Goal: Task Accomplishment & Management: Complete application form

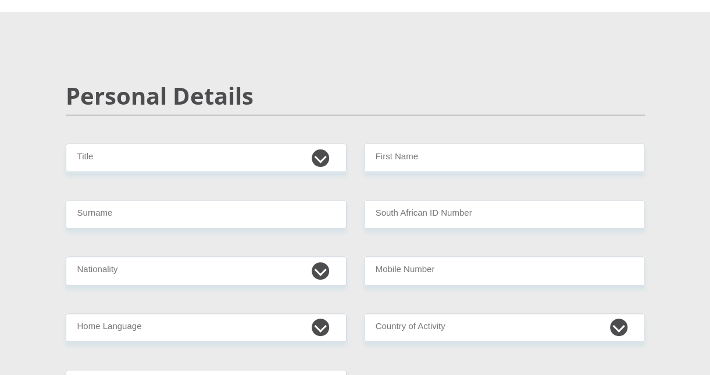
scroll to position [91, 0]
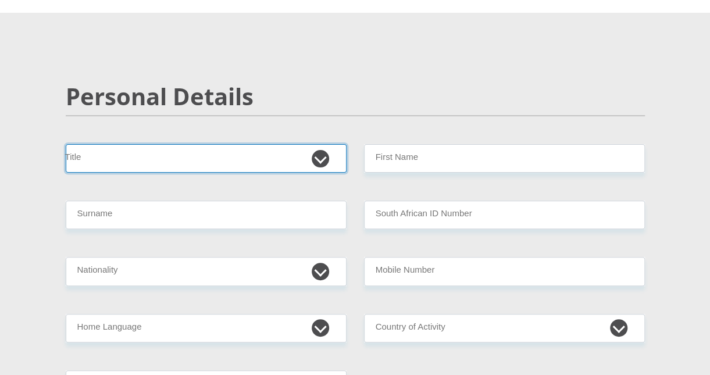
click at [252, 159] on select "Mr Ms Mrs Dr [PERSON_NAME]" at bounding box center [206, 158] width 281 height 29
select select "Mr"
click at [66, 144] on select "Mr Ms Mrs Dr [PERSON_NAME]" at bounding box center [206, 158] width 281 height 29
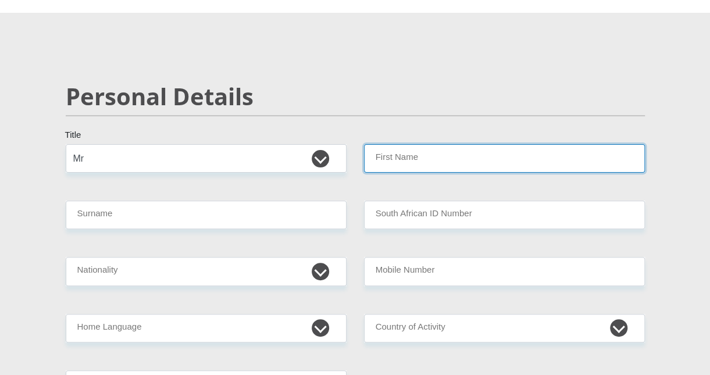
click at [429, 163] on input "First Name" at bounding box center [504, 158] width 281 height 29
type input "Boianyo"
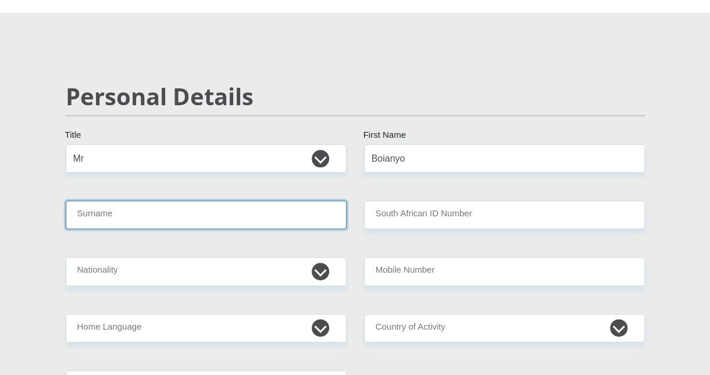
click at [248, 229] on input "Surname" at bounding box center [206, 215] width 281 height 29
type input "Ramalepa"
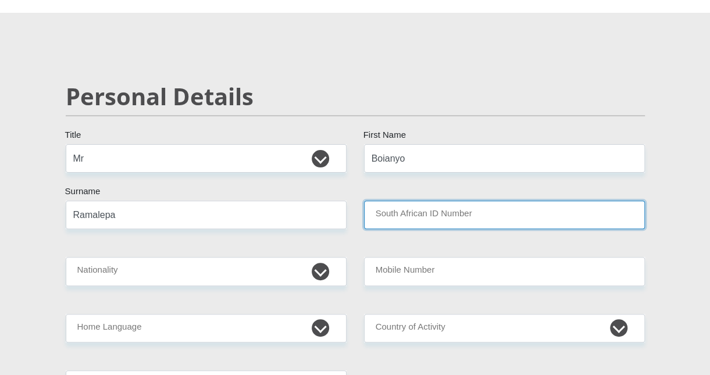
click at [488, 212] on input "South African ID Number" at bounding box center [504, 215] width 281 height 29
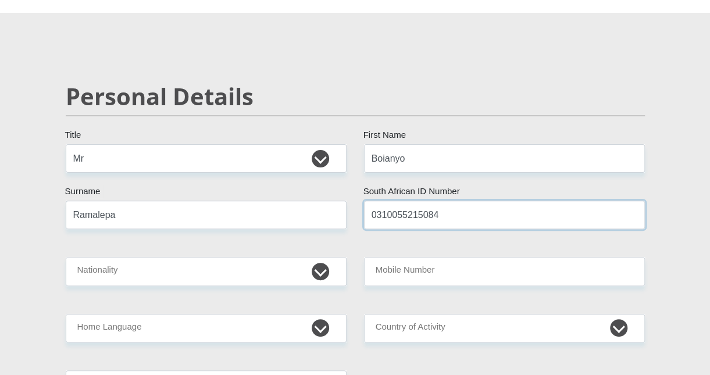
type input "0310055215084"
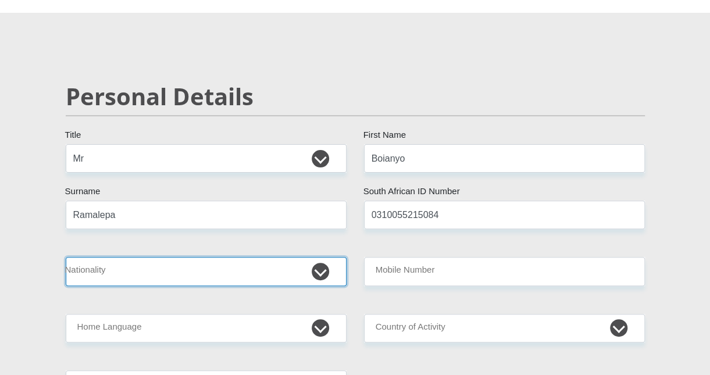
click at [230, 267] on select "[GEOGRAPHIC_DATA] [GEOGRAPHIC_DATA] [GEOGRAPHIC_DATA] [GEOGRAPHIC_DATA] [GEOGRA…" at bounding box center [206, 271] width 281 height 29
select select "ZAF"
click at [66, 257] on select "[GEOGRAPHIC_DATA] [GEOGRAPHIC_DATA] [GEOGRAPHIC_DATA] [GEOGRAPHIC_DATA] [GEOGRA…" at bounding box center [206, 271] width 281 height 29
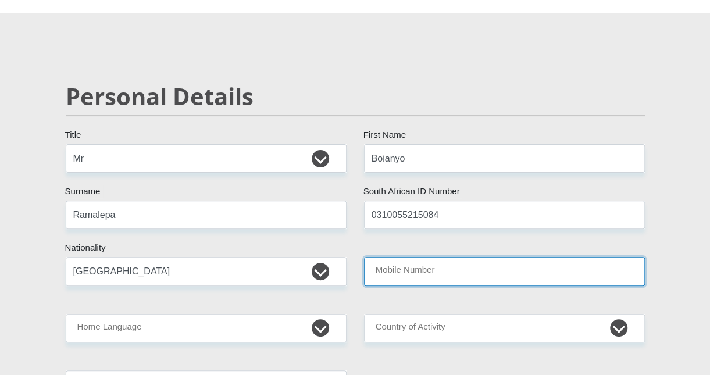
click at [514, 264] on input "Mobile Number" at bounding box center [504, 271] width 281 height 29
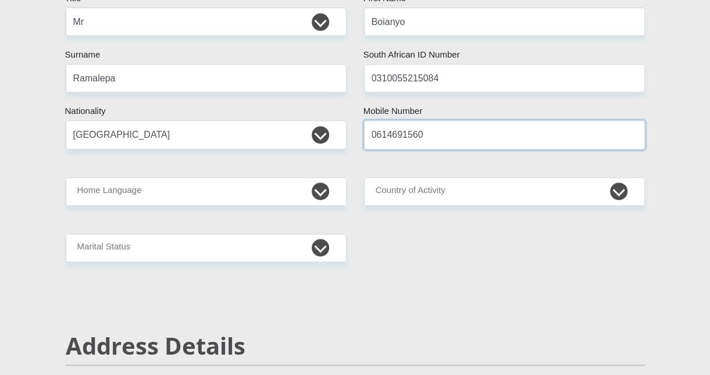
scroll to position [228, 0]
type input "0614691560"
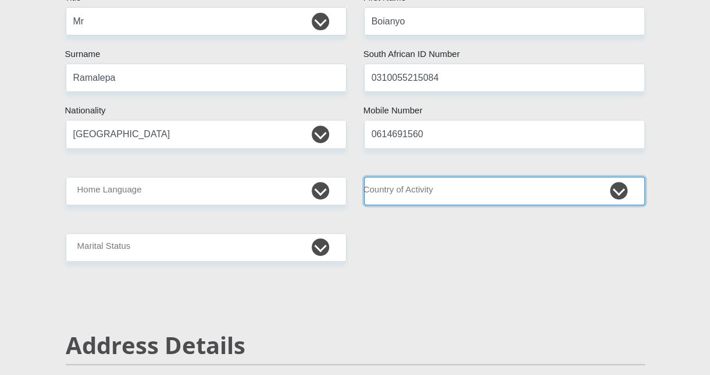
click at [488, 197] on select "[GEOGRAPHIC_DATA] [GEOGRAPHIC_DATA] [GEOGRAPHIC_DATA] [GEOGRAPHIC_DATA] [GEOGRA…" at bounding box center [504, 191] width 281 height 29
select select "ZAF"
click at [364, 177] on select "[GEOGRAPHIC_DATA] [GEOGRAPHIC_DATA] [GEOGRAPHIC_DATA] [GEOGRAPHIC_DATA] [GEOGRA…" at bounding box center [504, 191] width 281 height 29
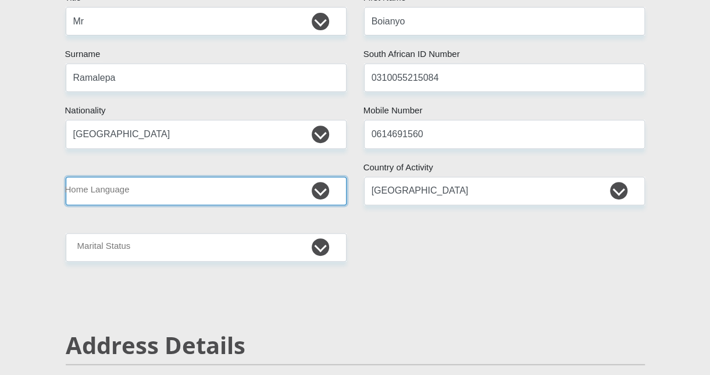
click at [294, 193] on select "Afrikaans English Sepedi South Ndebele Southern Sotho Swati Tsonga Tswana Venda…" at bounding box center [206, 191] width 281 height 29
select select "eng"
click at [66, 177] on select "Afrikaans English Sepedi South Ndebele Southern Sotho Swati Tsonga Tswana Venda…" at bounding box center [206, 191] width 281 height 29
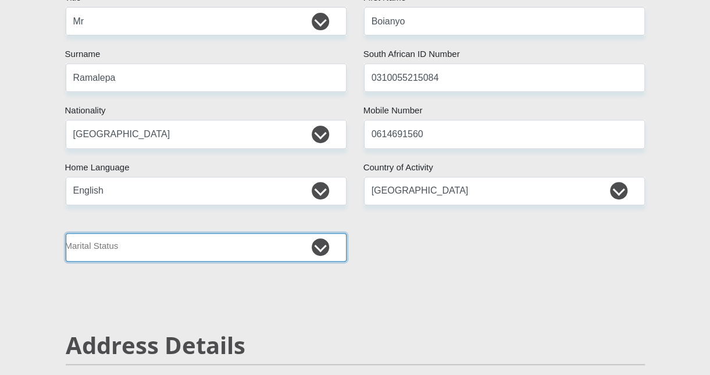
click at [268, 240] on select "Married ANC Single Divorced Widowed Married COP or Customary Law" at bounding box center [206, 247] width 281 height 29
select select "2"
click at [66, 233] on select "Married ANC Single Divorced Widowed Married COP or Customary Law" at bounding box center [206, 247] width 281 height 29
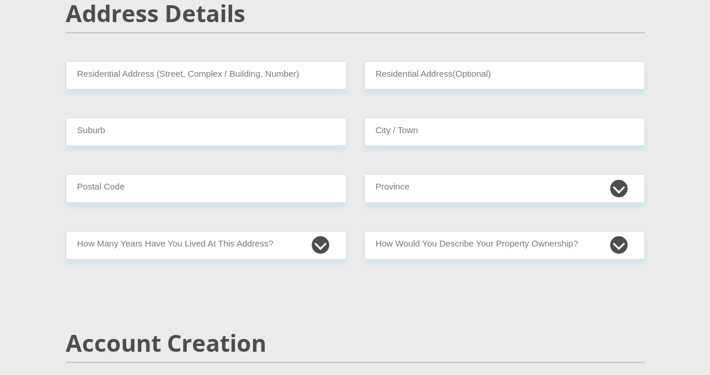
scroll to position [468, 0]
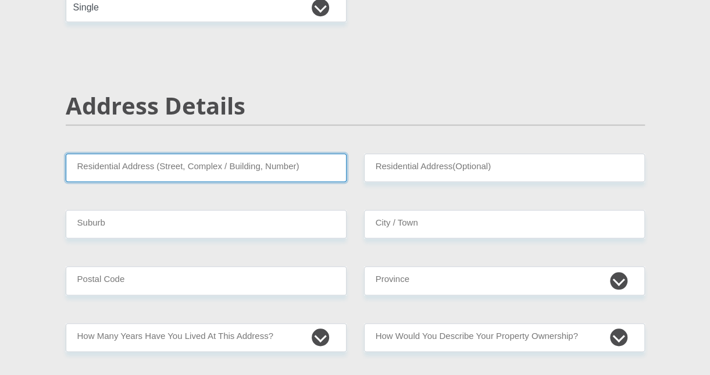
click at [252, 164] on input "Residential Address (Street, Complex / Building, Number)" at bounding box center [206, 168] width 281 height 29
type input "1"
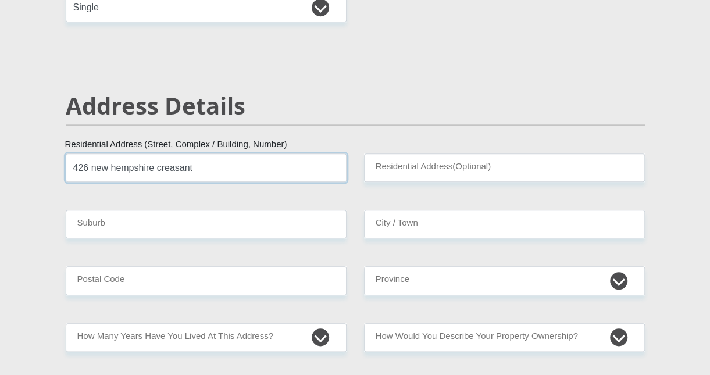
type input "426 new hempshire creasant"
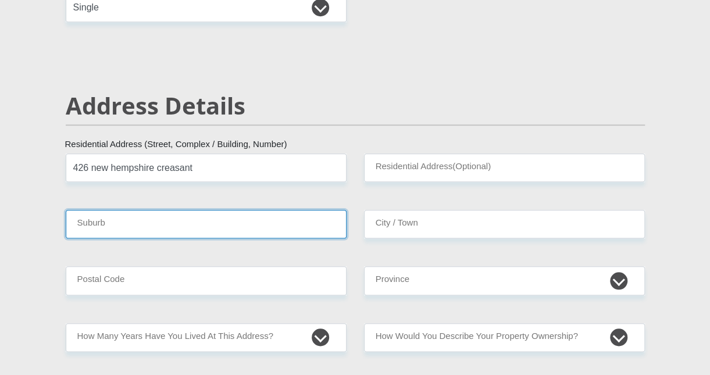
click at [293, 233] on input "Suburb" at bounding box center [206, 224] width 281 height 29
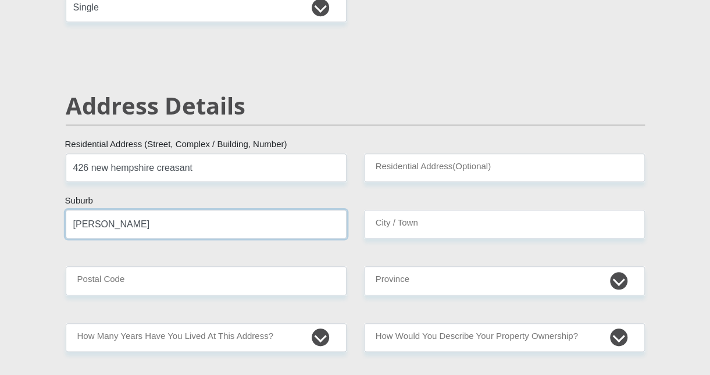
type input "[PERSON_NAME]"
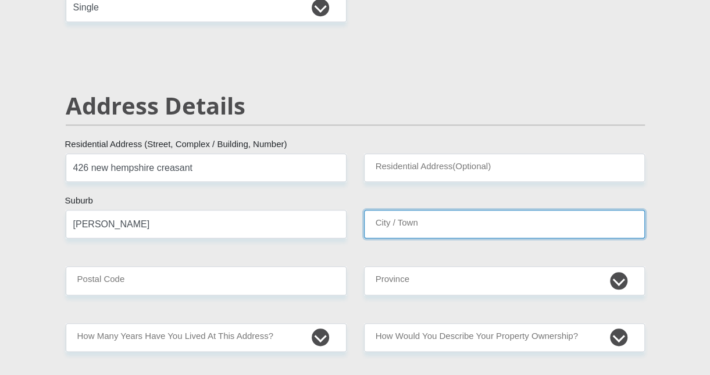
click at [475, 225] on input "City / Town" at bounding box center [504, 224] width 281 height 29
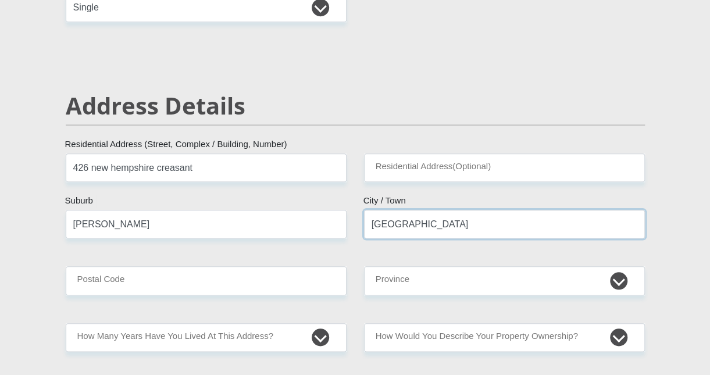
type input "[GEOGRAPHIC_DATA]"
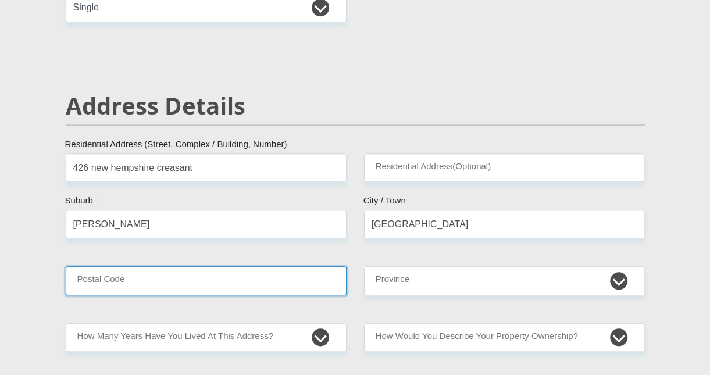
click at [286, 280] on input "Postal Code" at bounding box center [206, 280] width 281 height 29
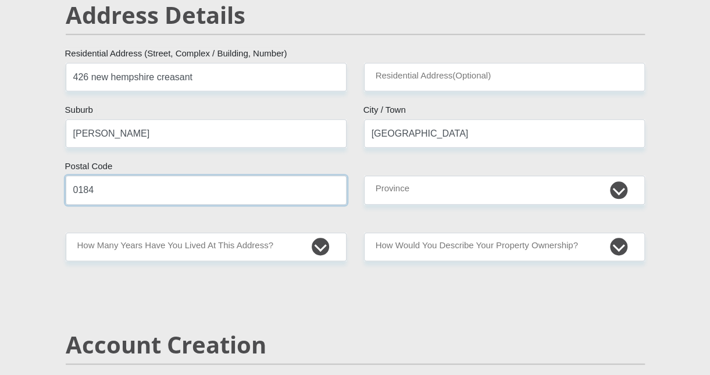
scroll to position [562, 0]
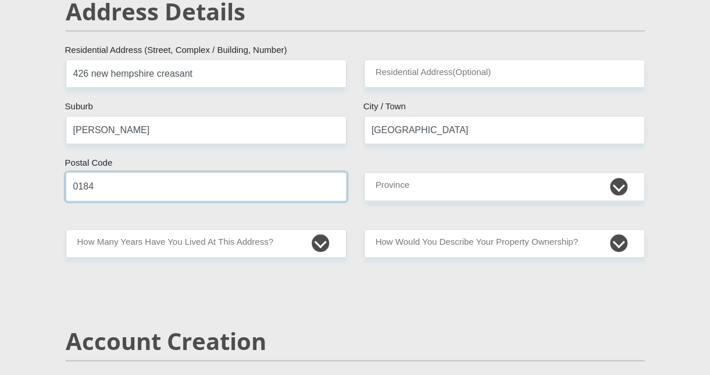
type input "0184"
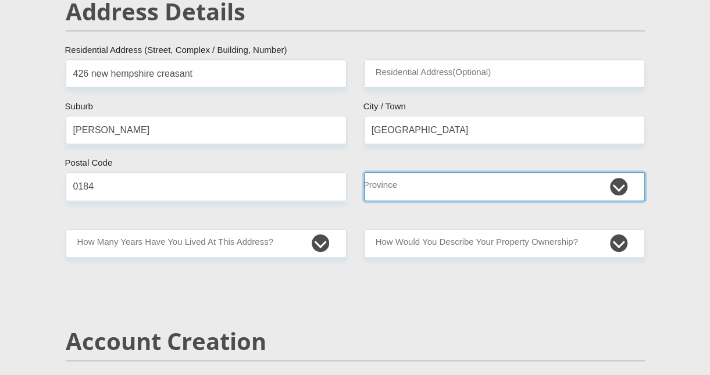
click at [464, 186] on select "Eastern Cape Free State [GEOGRAPHIC_DATA] [GEOGRAPHIC_DATA][DATE] [GEOGRAPHIC_D…" at bounding box center [504, 186] width 281 height 29
select select "Gauteng"
click at [364, 172] on select "Eastern Cape Free State [GEOGRAPHIC_DATA] [GEOGRAPHIC_DATA][DATE] [GEOGRAPHIC_D…" at bounding box center [504, 186] width 281 height 29
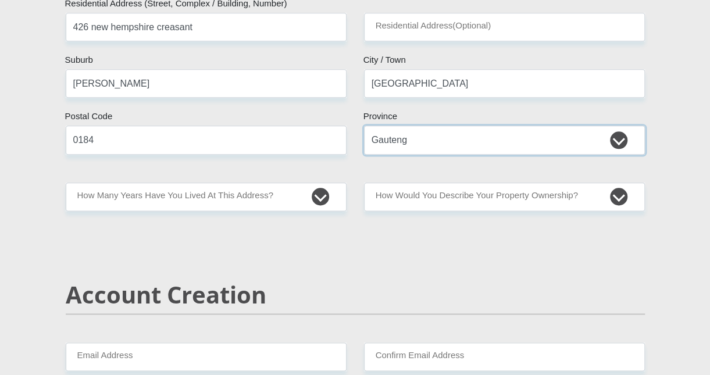
scroll to position [609, 0]
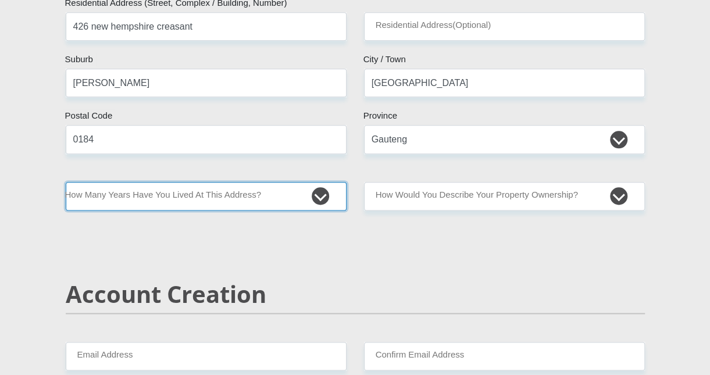
click at [323, 191] on select "less than 1 year 1-3 years 3-5 years 5+ years" at bounding box center [206, 196] width 281 height 29
select select "5"
click at [66, 182] on select "less than 1 year 1-3 years 3-5 years 5+ years" at bounding box center [206, 196] width 281 height 29
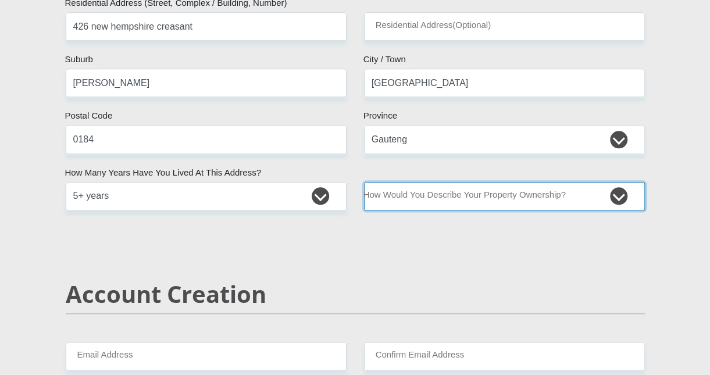
click at [628, 188] on select "Owned Rented Family Owned Company Dwelling" at bounding box center [504, 196] width 281 height 29
select select "parents"
click at [364, 182] on select "Owned Rented Family Owned Company Dwelling" at bounding box center [504, 196] width 281 height 29
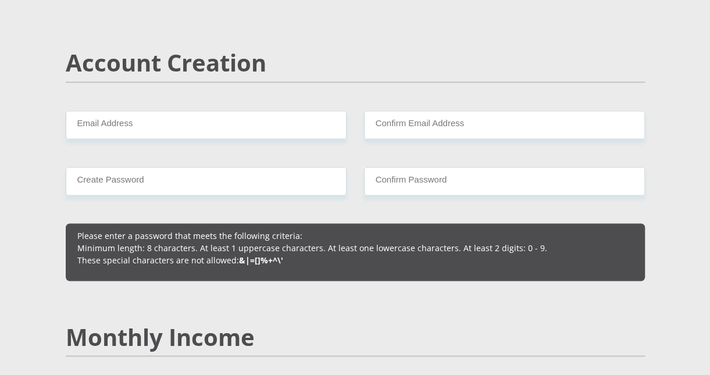
scroll to position [840, 0]
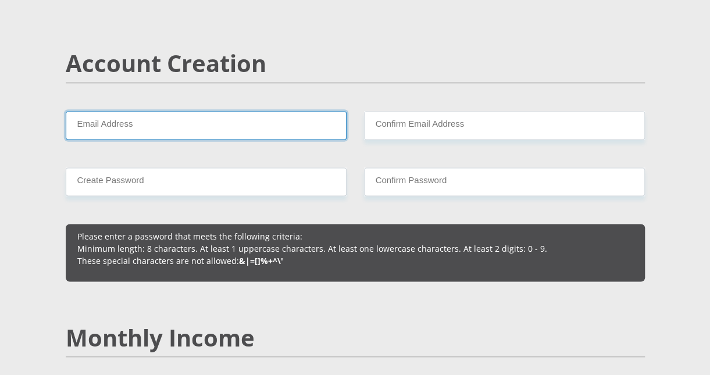
click at [299, 130] on input "Email Address" at bounding box center [206, 125] width 281 height 29
type input "[EMAIL_ADDRESS][DOMAIN_NAME]"
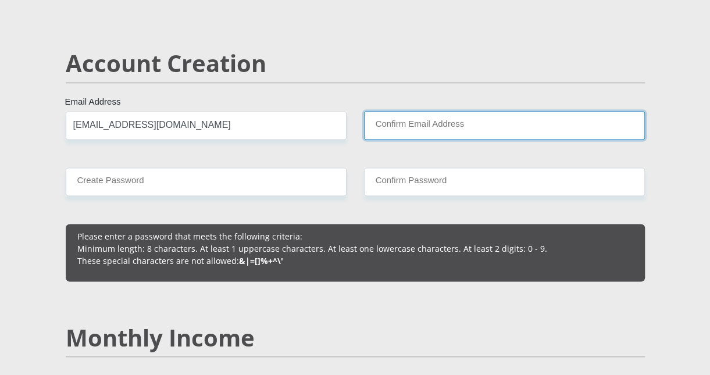
click at [393, 121] on input "Confirm Email Address" at bounding box center [504, 125] width 281 height 29
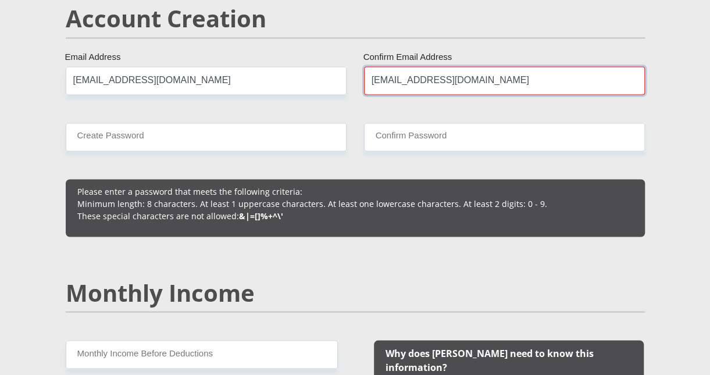
scroll to position [881, 0]
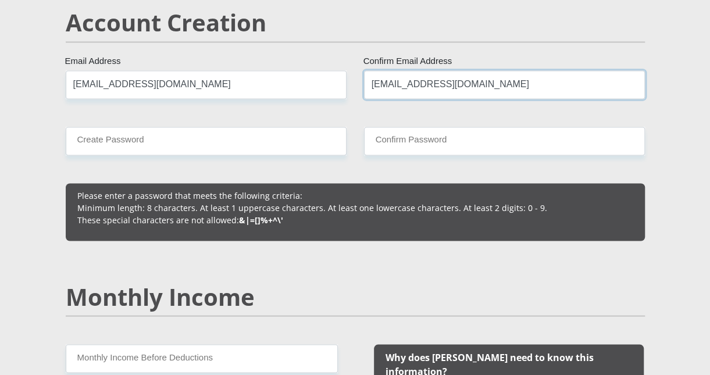
type input "[EMAIL_ADDRESS][DOMAIN_NAME]"
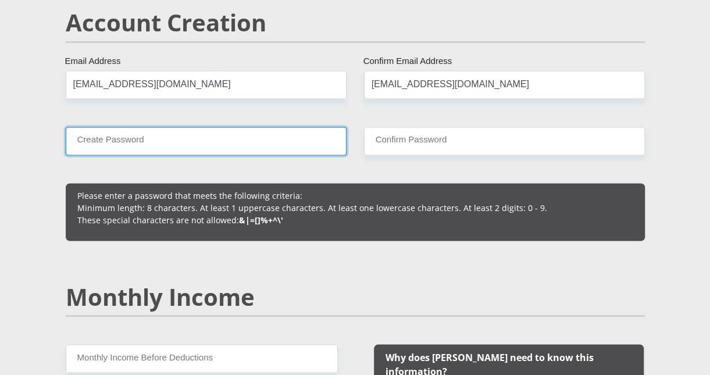
click at [259, 134] on input "Create Password" at bounding box center [206, 141] width 281 height 29
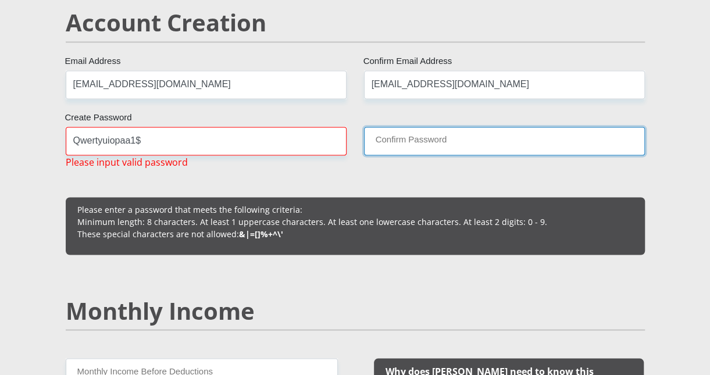
click at [386, 147] on input "Confirm Password" at bounding box center [504, 141] width 281 height 29
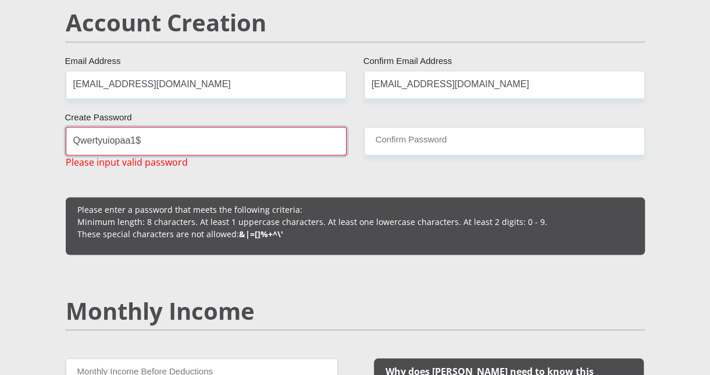
click at [294, 143] on input "Qwertyuiopaa1$" at bounding box center [206, 141] width 281 height 29
click at [287, 142] on input "Qwertyuiopaa1$" at bounding box center [206, 141] width 281 height 29
type input "Q"
click at [268, 147] on input "Create Password" at bounding box center [206, 141] width 281 height 29
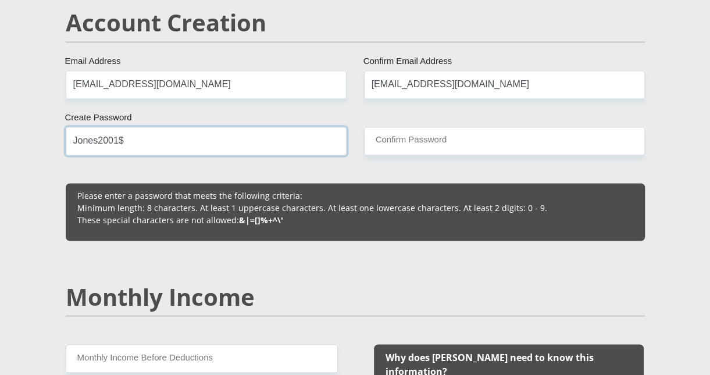
type input "Jones2001$"
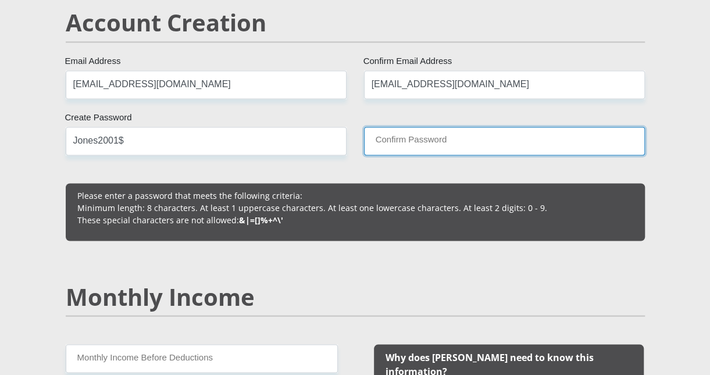
click at [390, 144] on input "Confirm Password" at bounding box center [504, 141] width 281 height 29
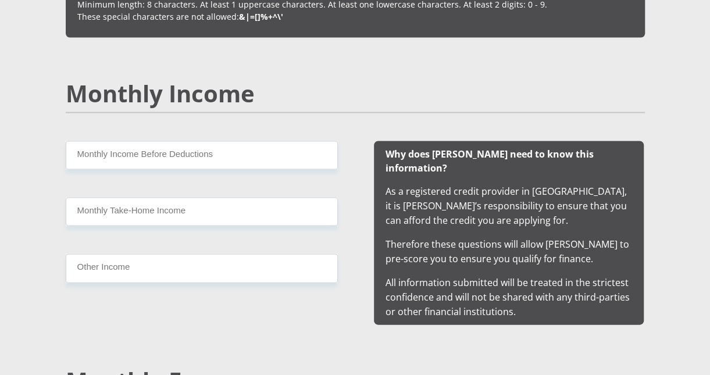
scroll to position [1084, 0]
type input "Jones2001$"
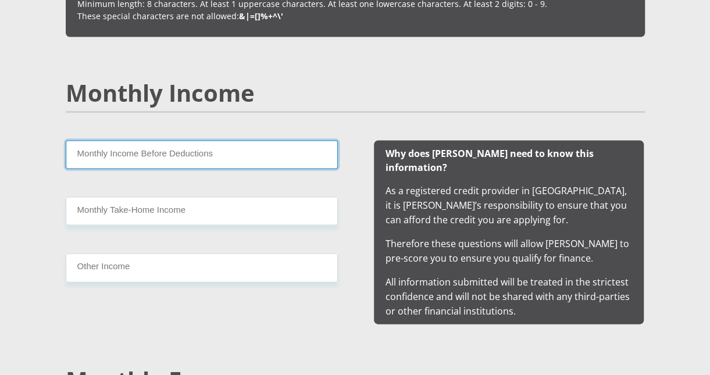
click at [265, 143] on input "Monthly Income Before Deductions" at bounding box center [202, 155] width 272 height 29
type input "7"
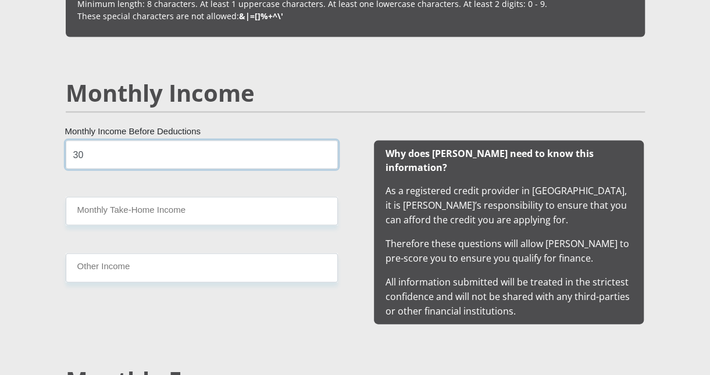
type input "3"
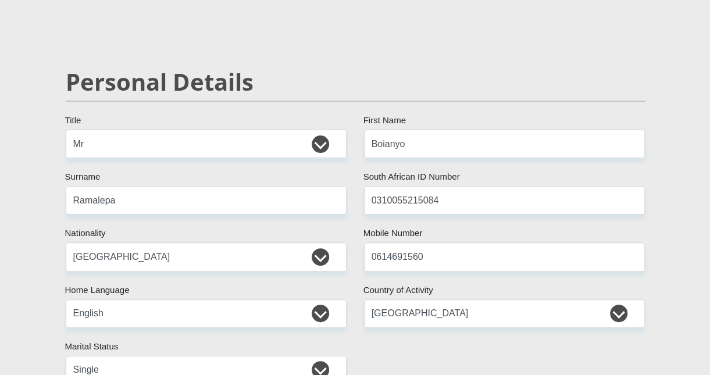
scroll to position [0, 0]
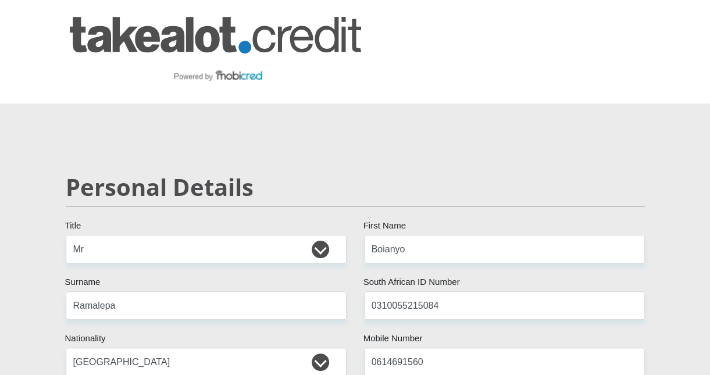
click at [222, 46] on img at bounding box center [215, 52] width 291 height 70
